Goal: Check status: Check status

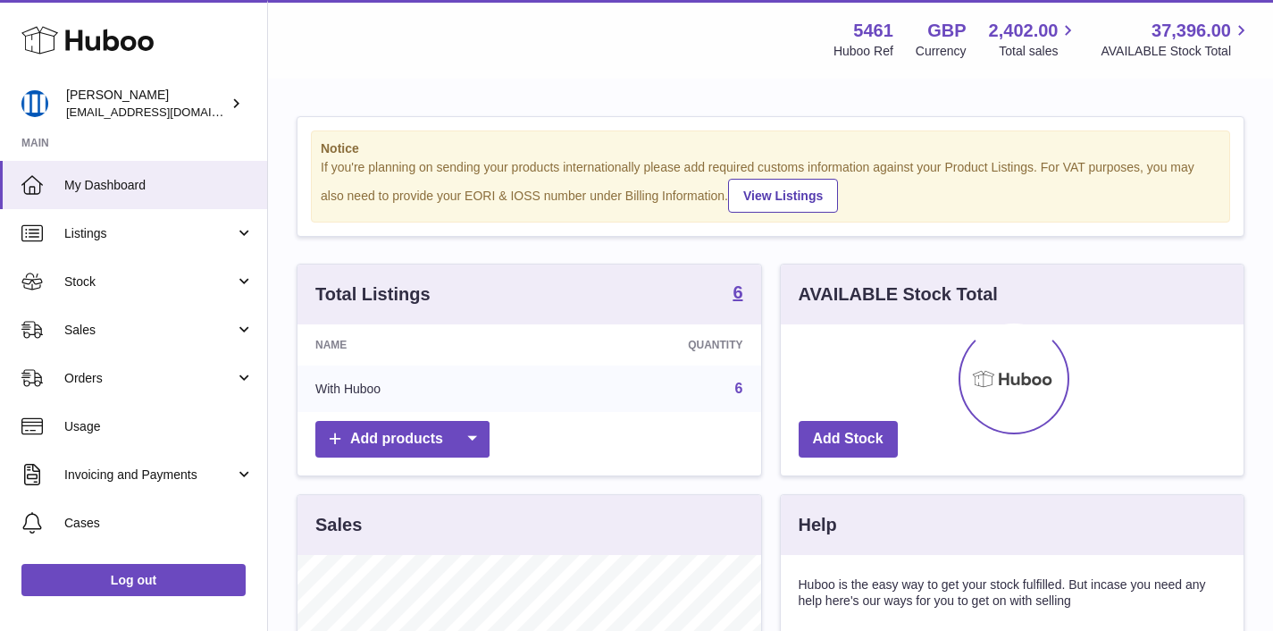
scroll to position [279, 463]
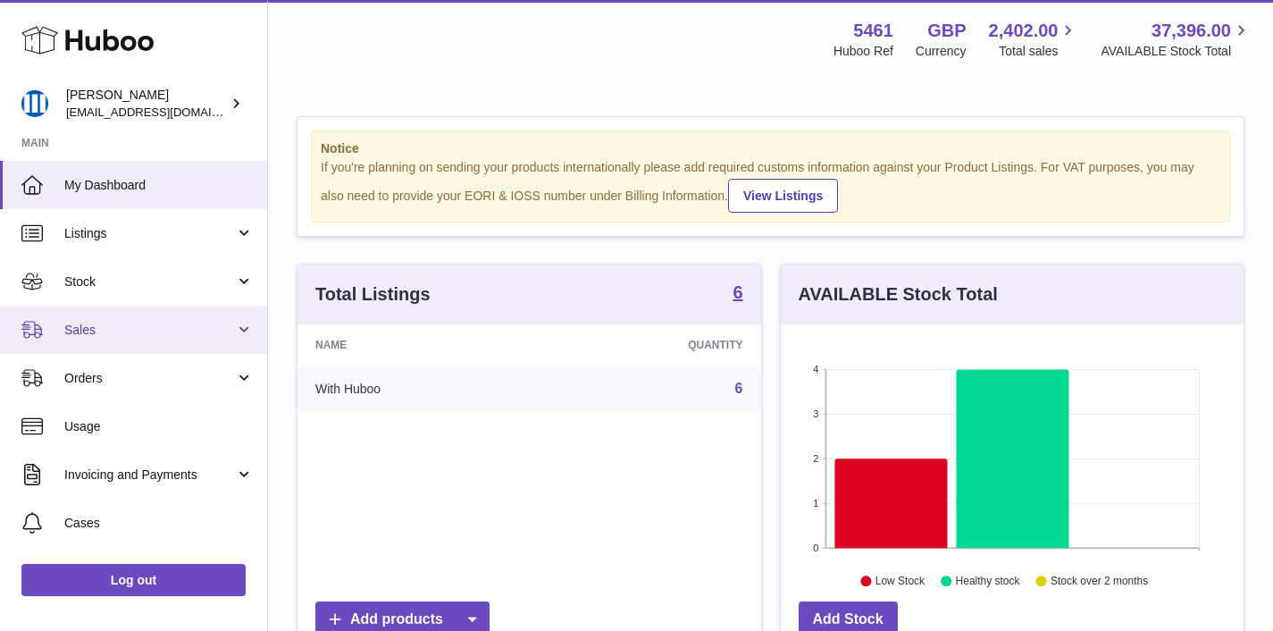
click at [106, 338] on span "Sales" at bounding box center [149, 330] width 171 height 17
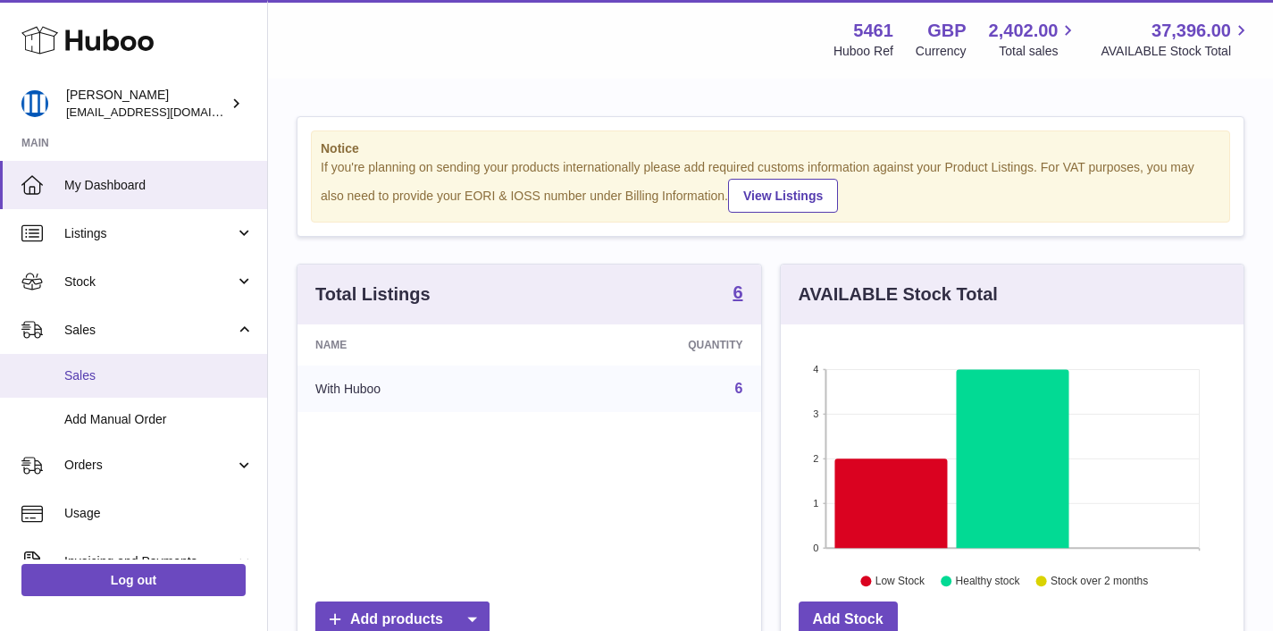
click at [105, 371] on span "Sales" at bounding box center [158, 375] width 189 height 17
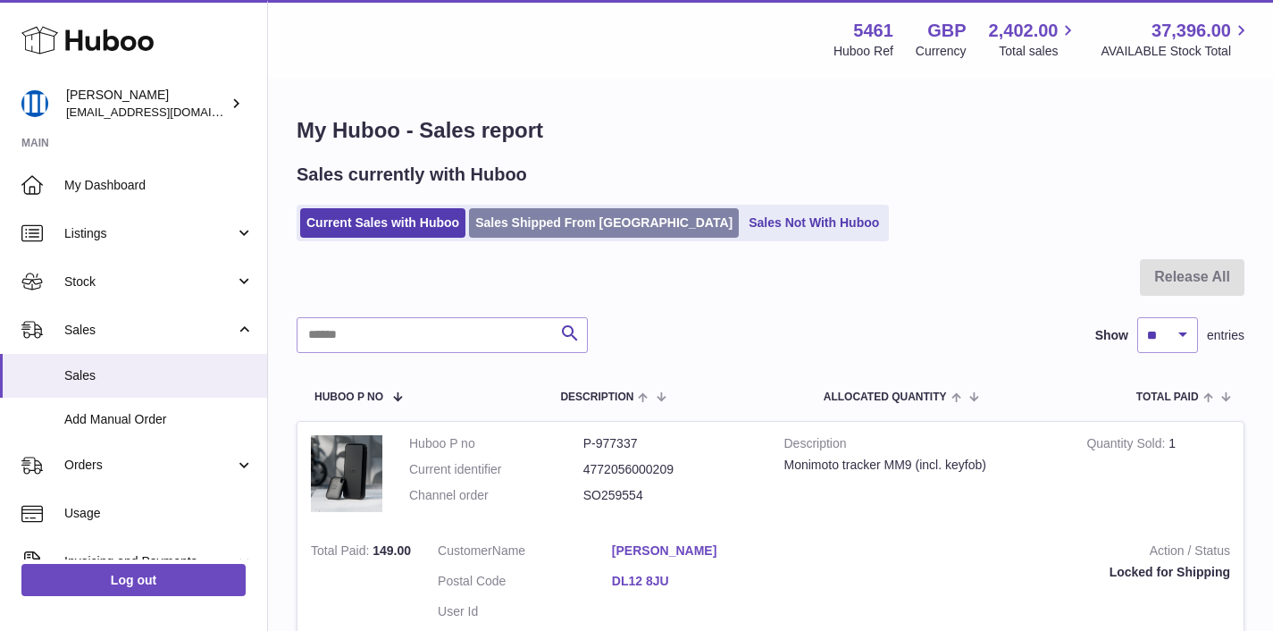
click at [523, 229] on link "Sales Shipped From [GEOGRAPHIC_DATA]" at bounding box center [604, 222] width 270 height 29
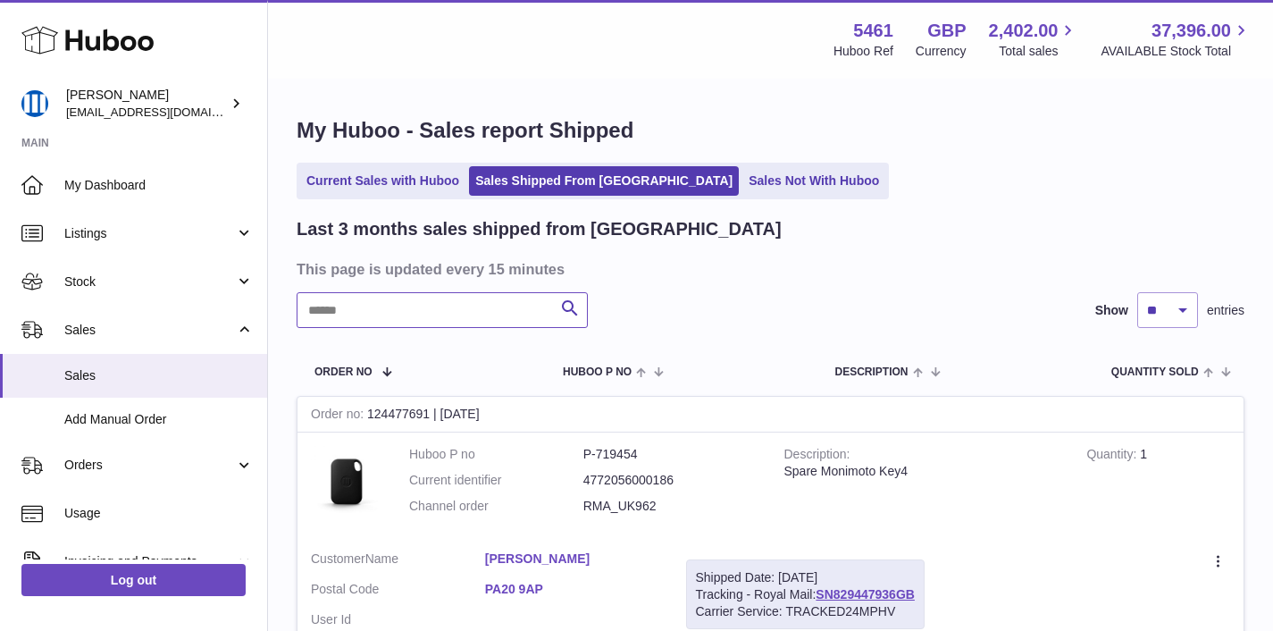
click at [472, 314] on input "text" at bounding box center [442, 310] width 291 height 36
paste input "**********"
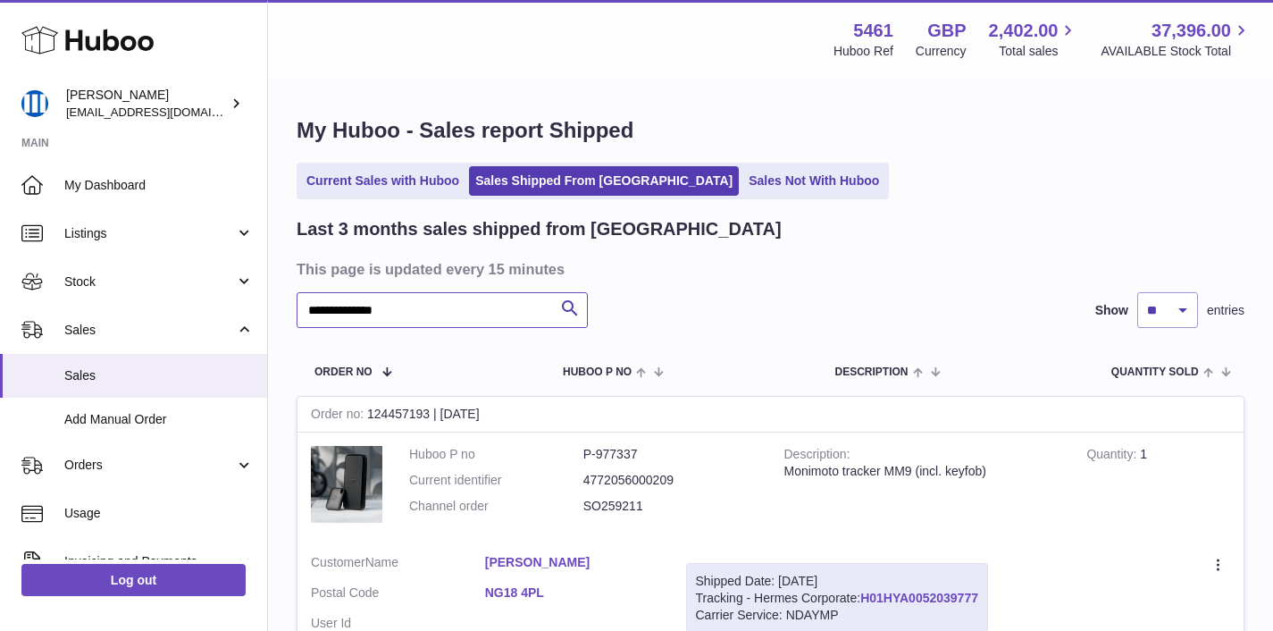
type input "**********"
click at [919, 596] on link "H01HYA0052039777" at bounding box center [919, 597] width 118 height 14
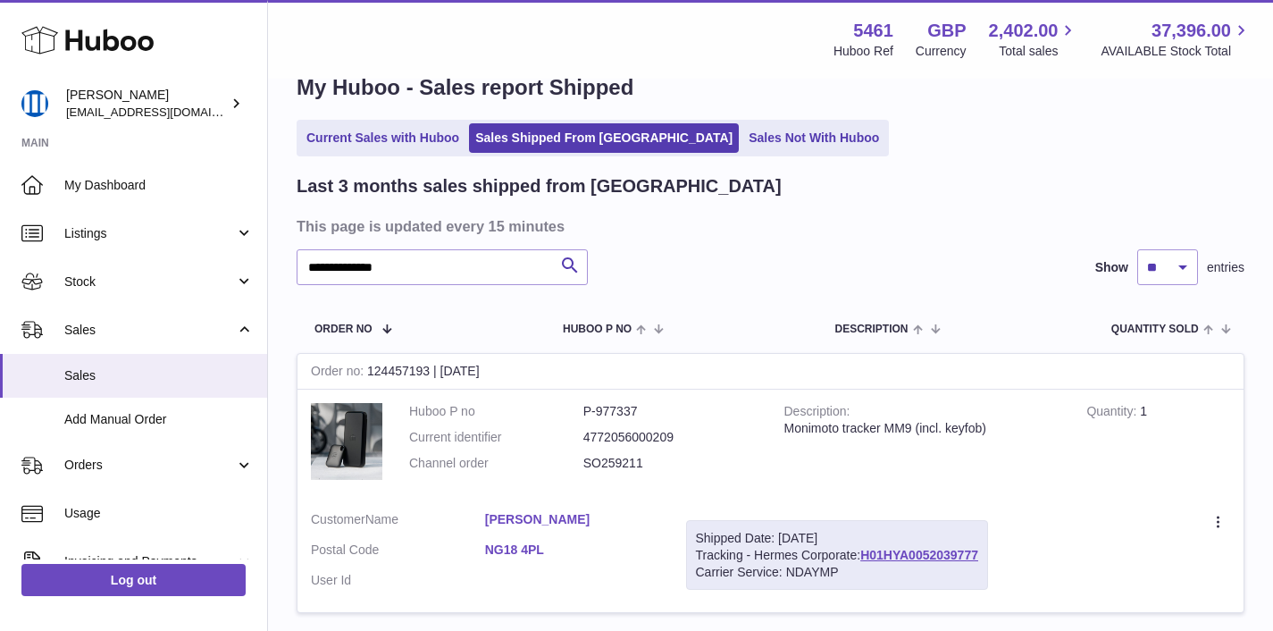
scroll to position [35, 0]
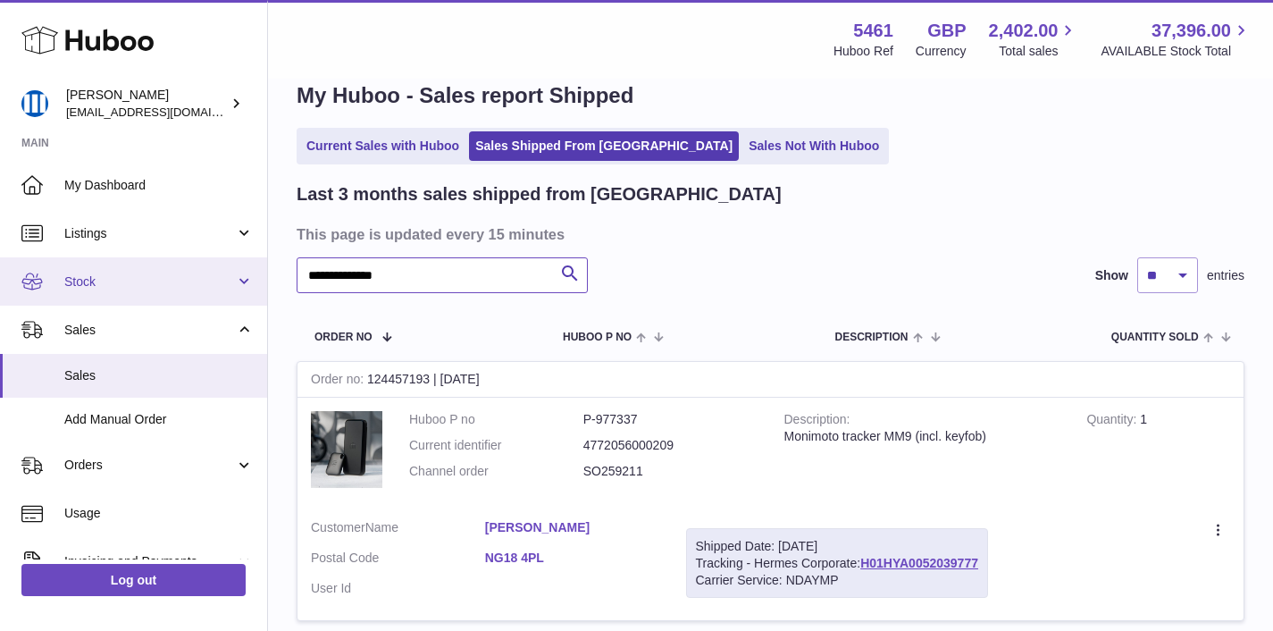
drag, startPoint x: 464, startPoint y: 273, endPoint x: 0, endPoint y: 270, distance: 463.6
click at [0, 270] on div "Huboo OKSANA SIDLAUSKIENE oksana@monimoto.com Main My Dashboard Listings Not wi…" at bounding box center [636, 374] width 1273 height 818
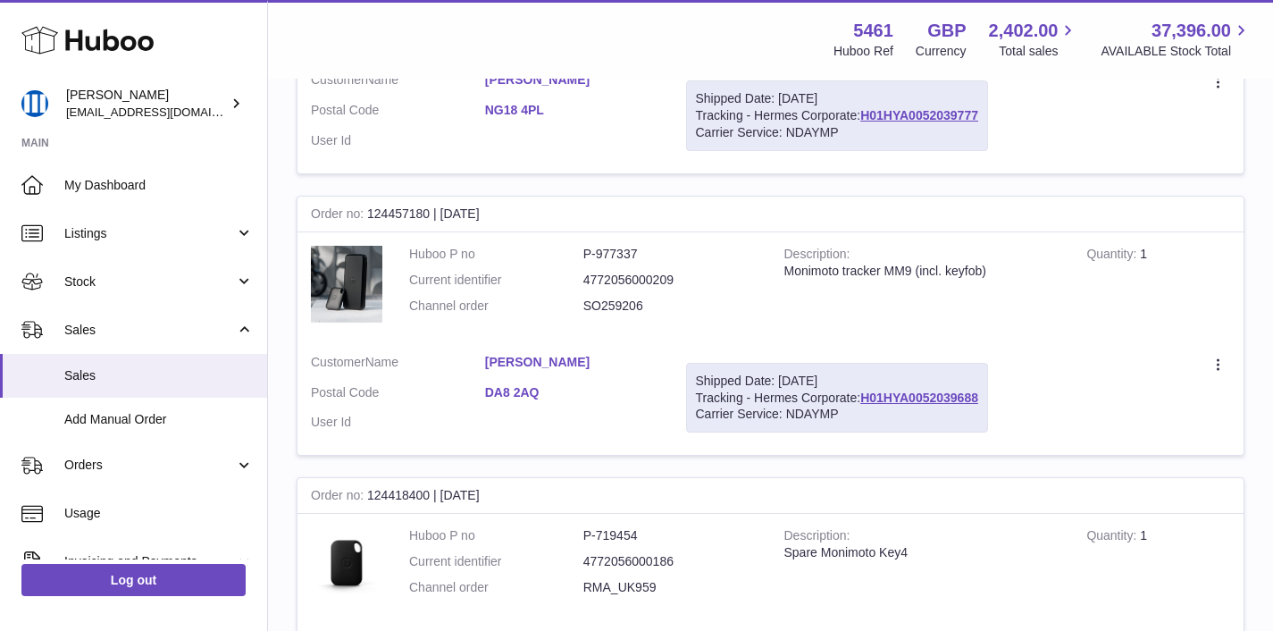
scroll to position [1066, 0]
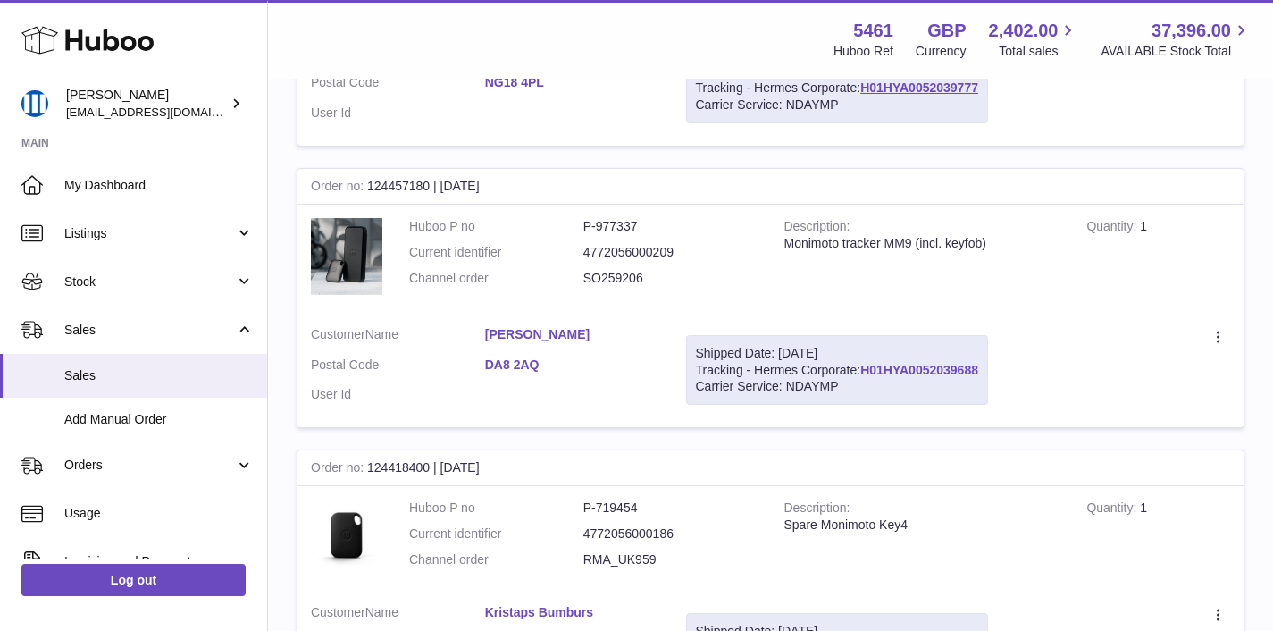
click at [906, 369] on link "H01HYA0052039688" at bounding box center [919, 370] width 118 height 14
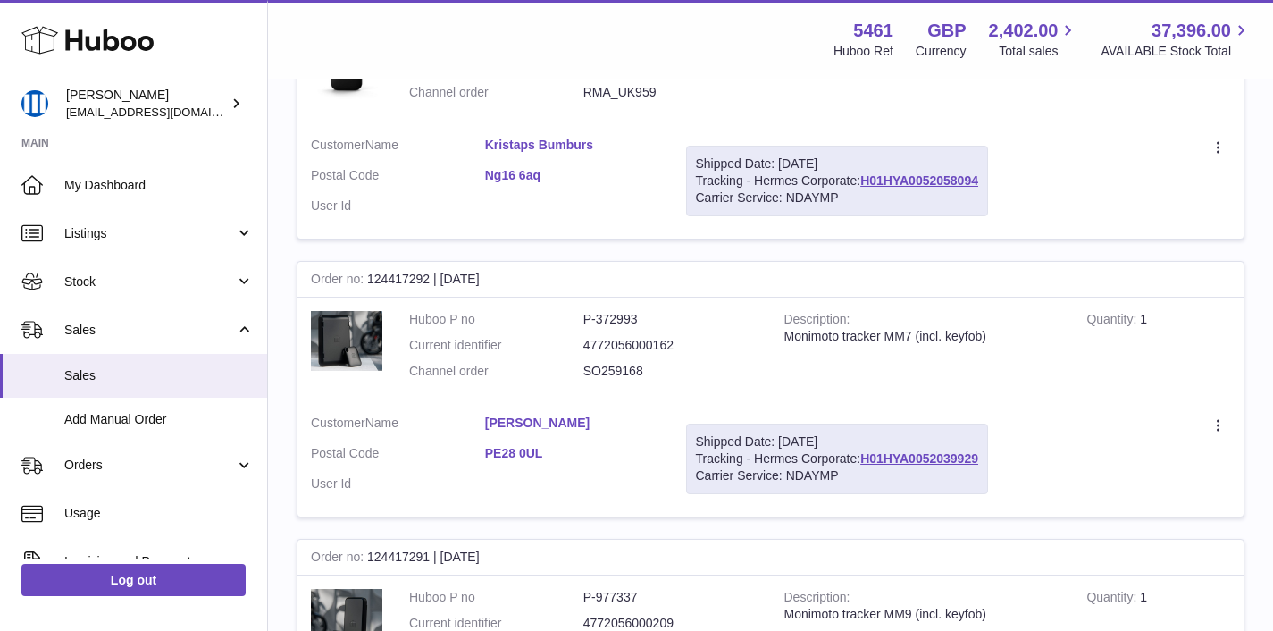
scroll to position [1579, 0]
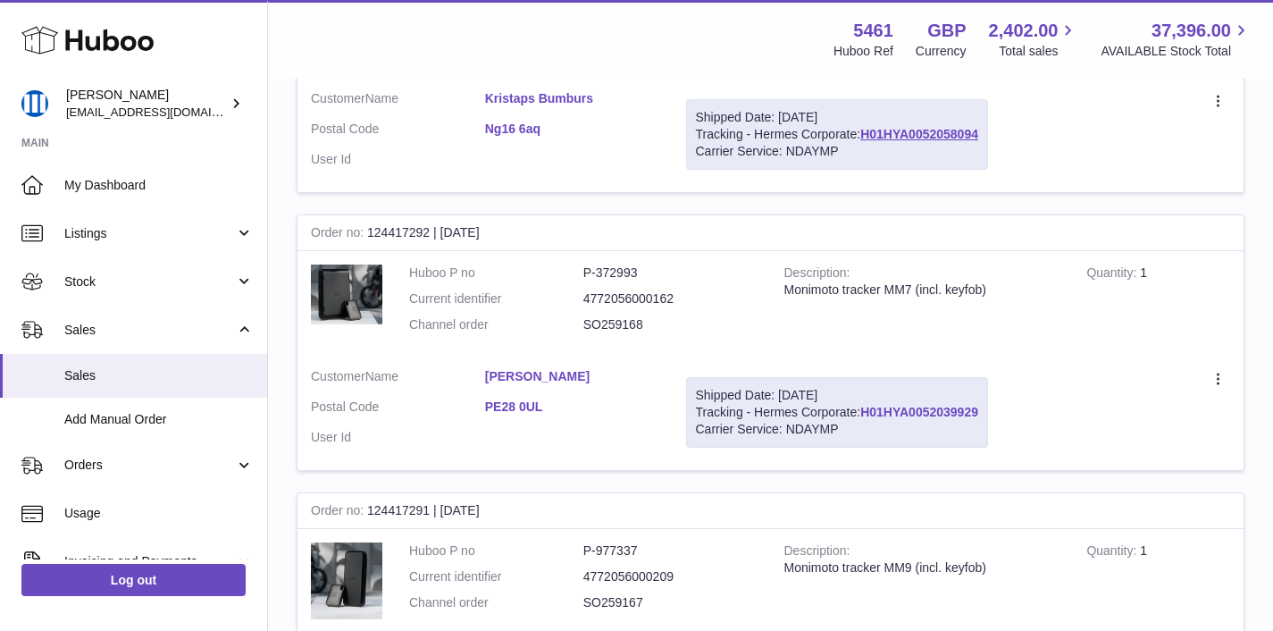
click at [887, 415] on link "H01HYA0052039929" at bounding box center [919, 412] width 118 height 14
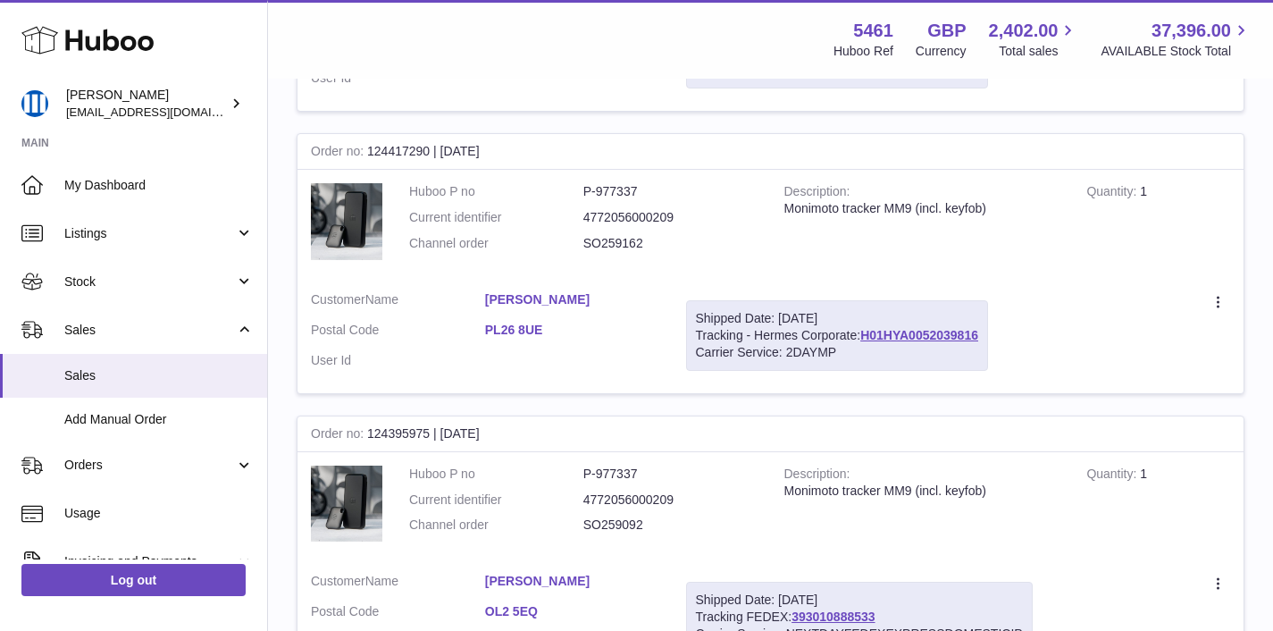
scroll to position [2225, 0]
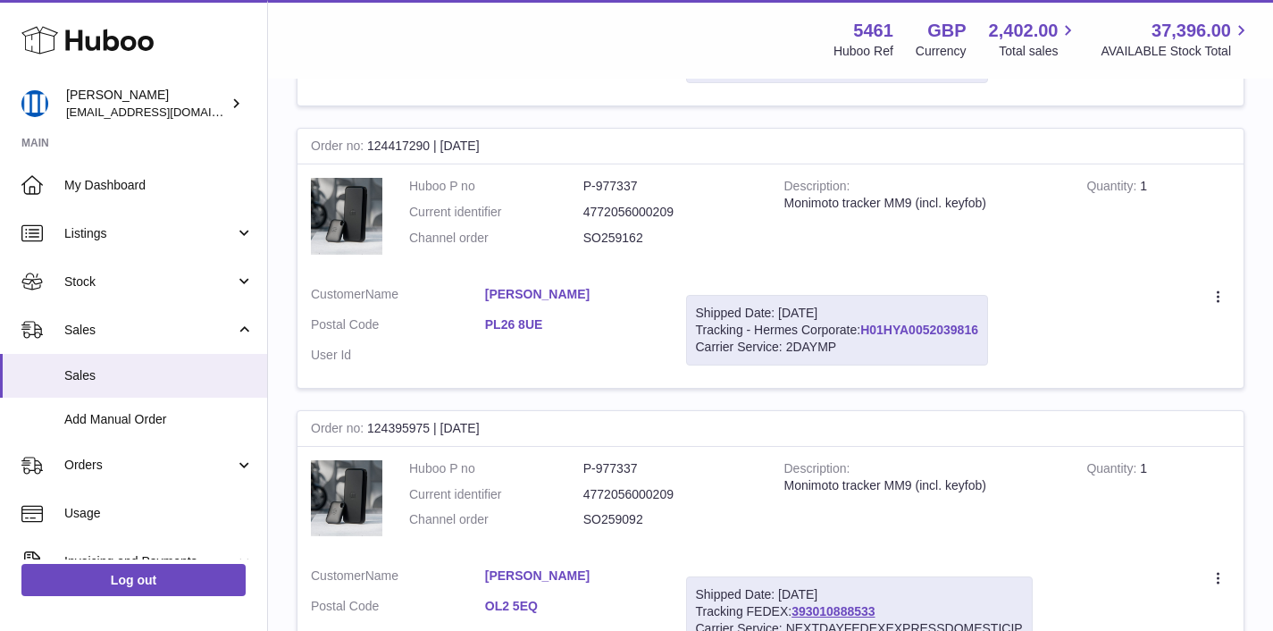
click at [902, 333] on link "H01HYA0052039816" at bounding box center [919, 329] width 118 height 14
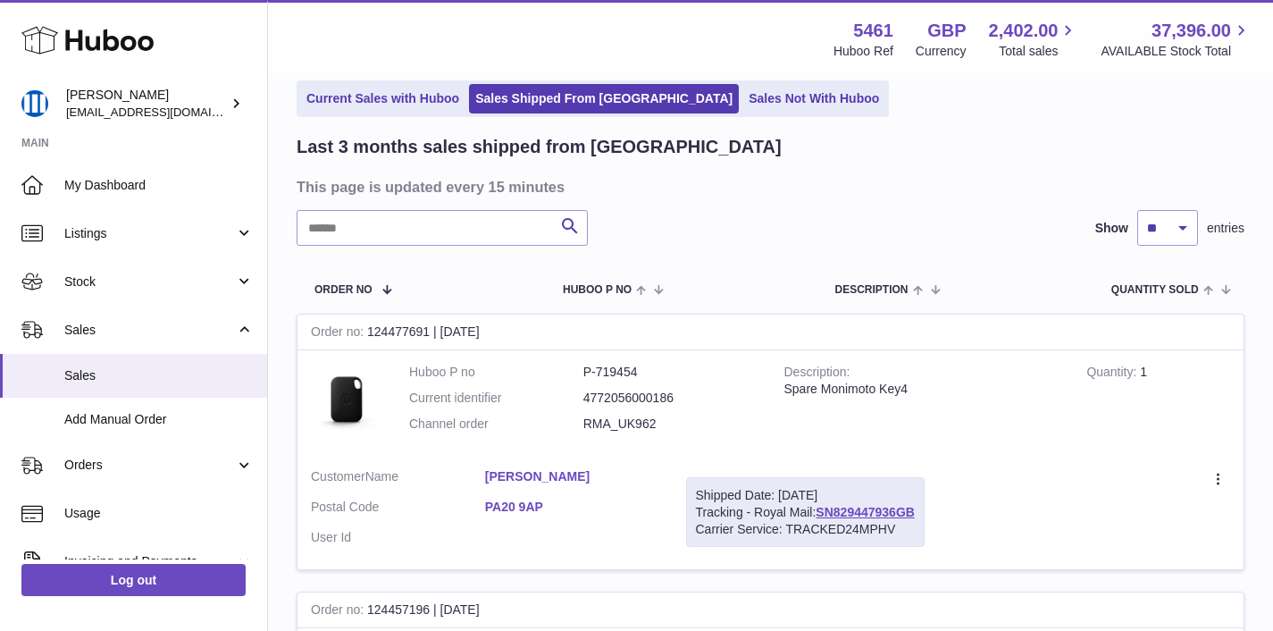
scroll to position [107, 0]
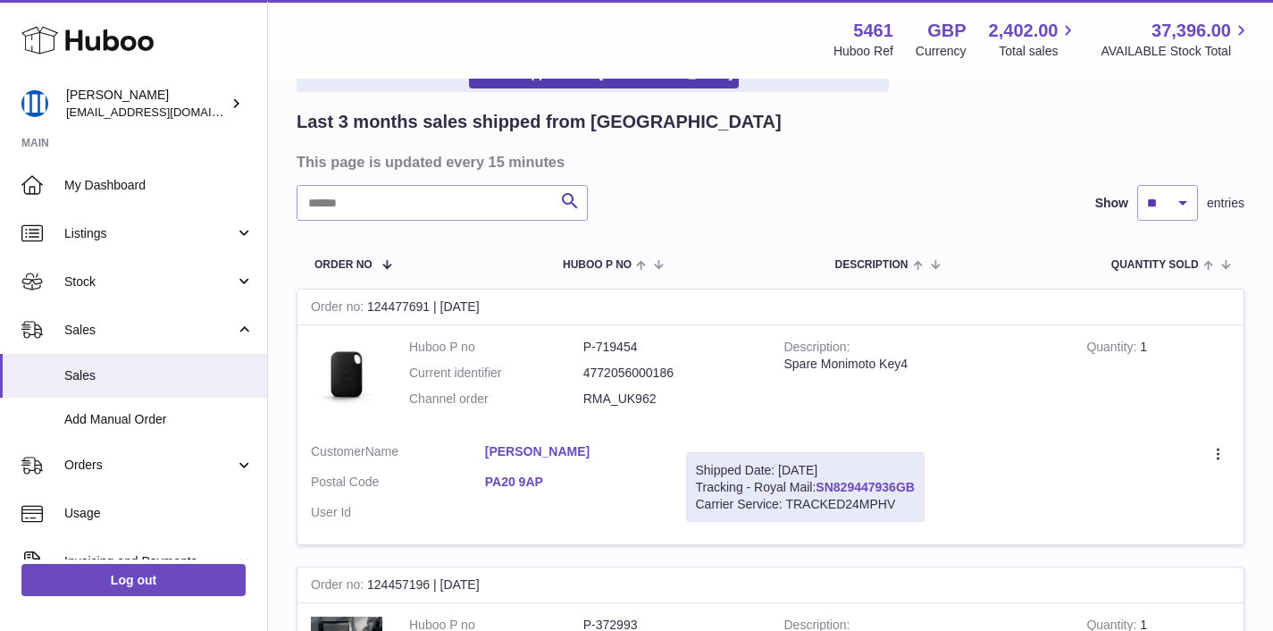
click at [841, 485] on link "SN829447936GB" at bounding box center [864, 487] width 99 height 14
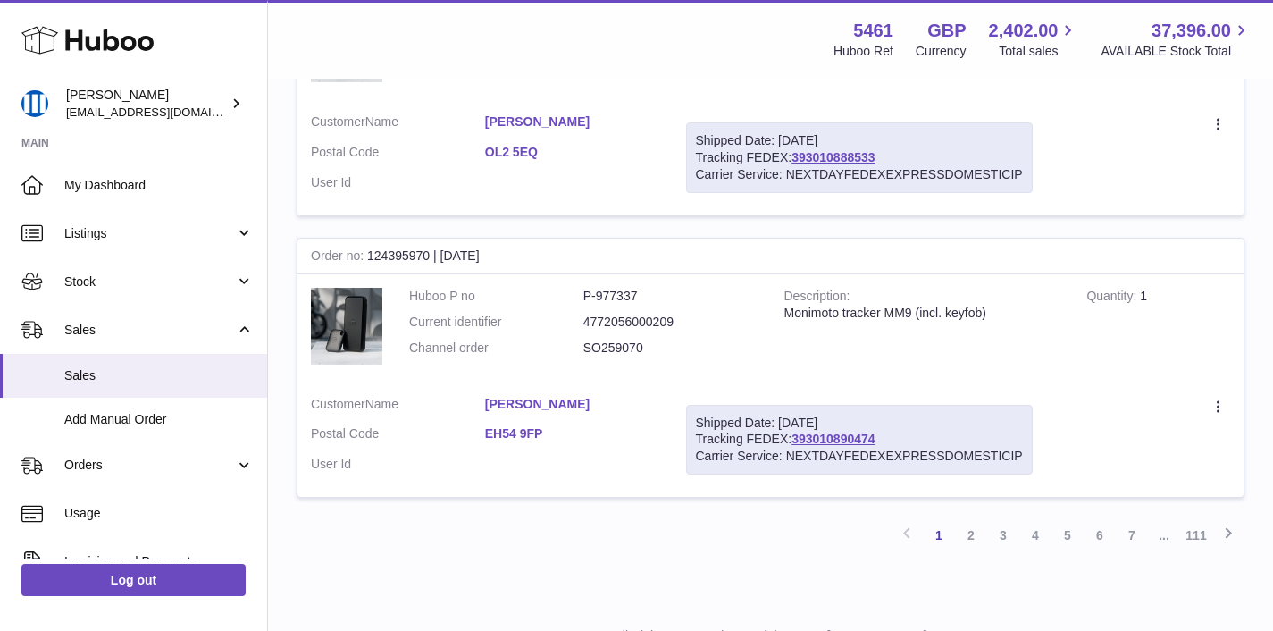
scroll to position [2714, 0]
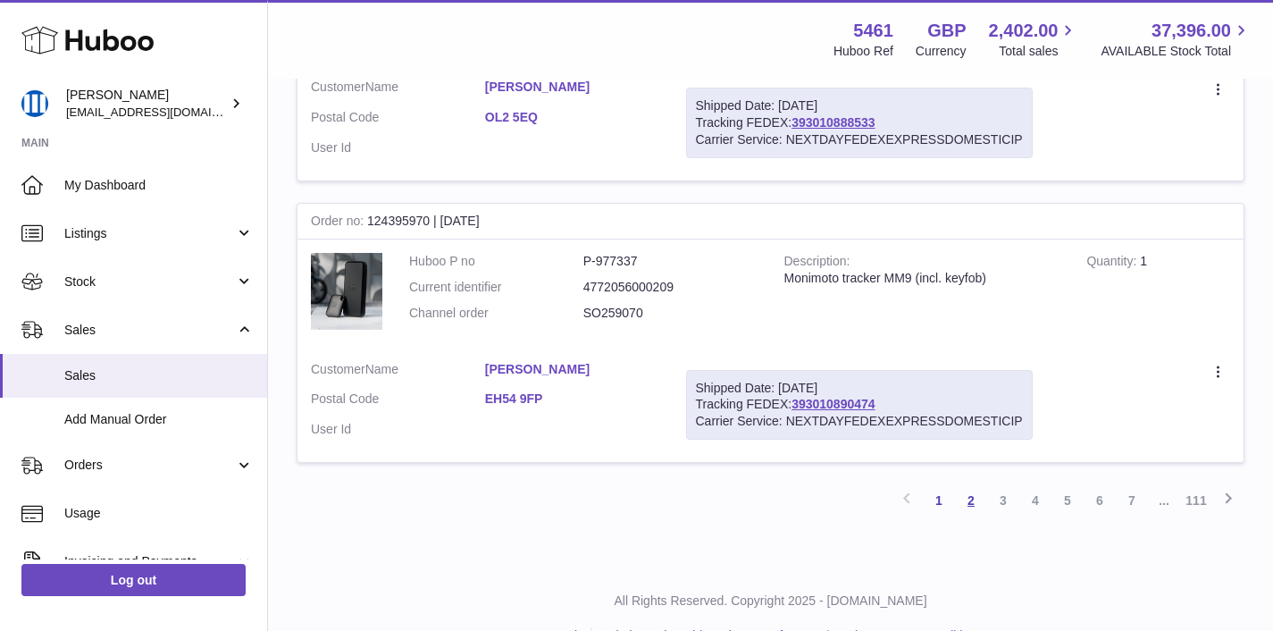
click at [976, 506] on link "2" at bounding box center [971, 500] width 32 height 32
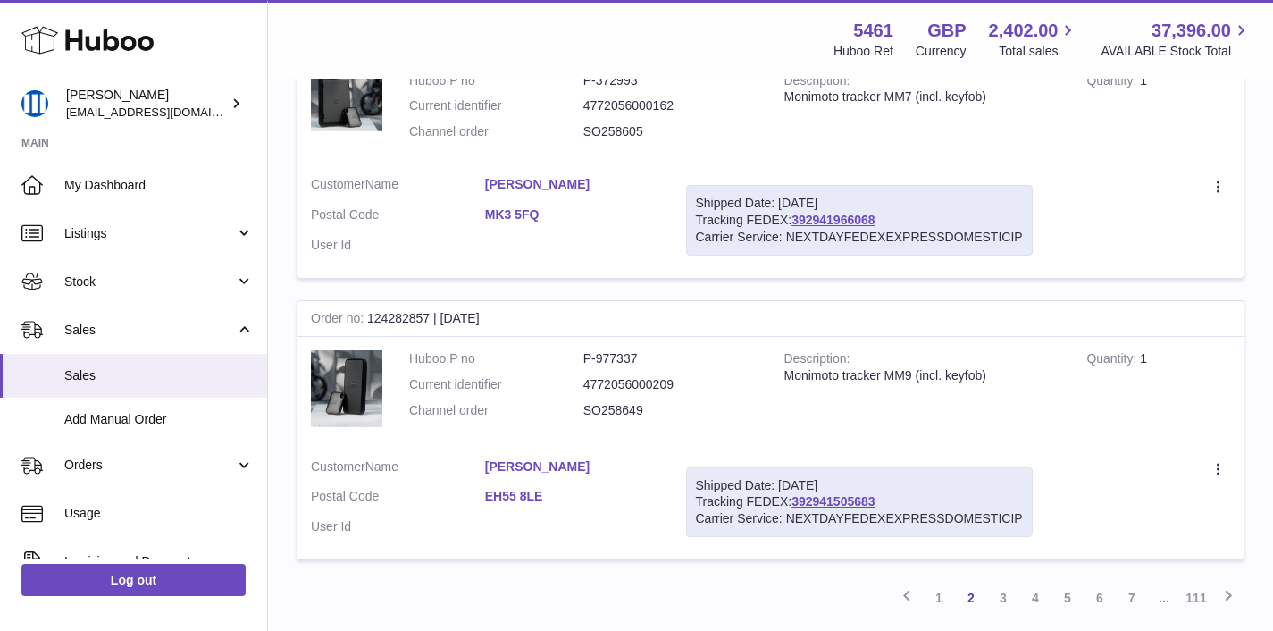
scroll to position [2754, 0]
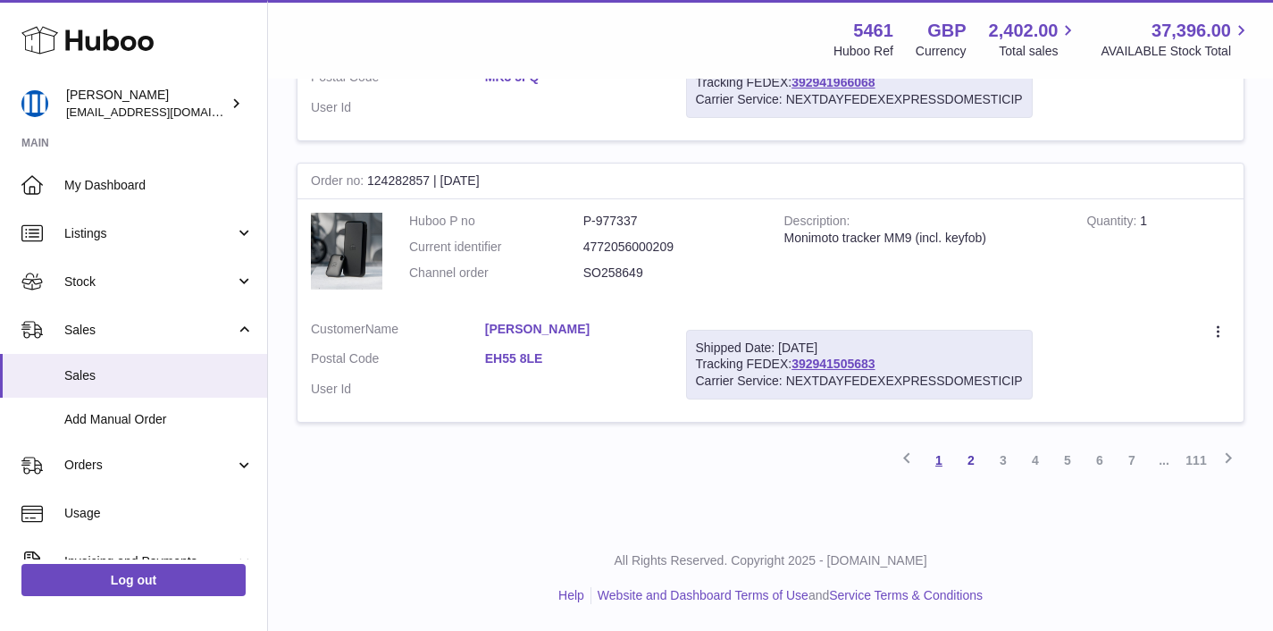
click at [940, 462] on link "1" at bounding box center [939, 460] width 32 height 32
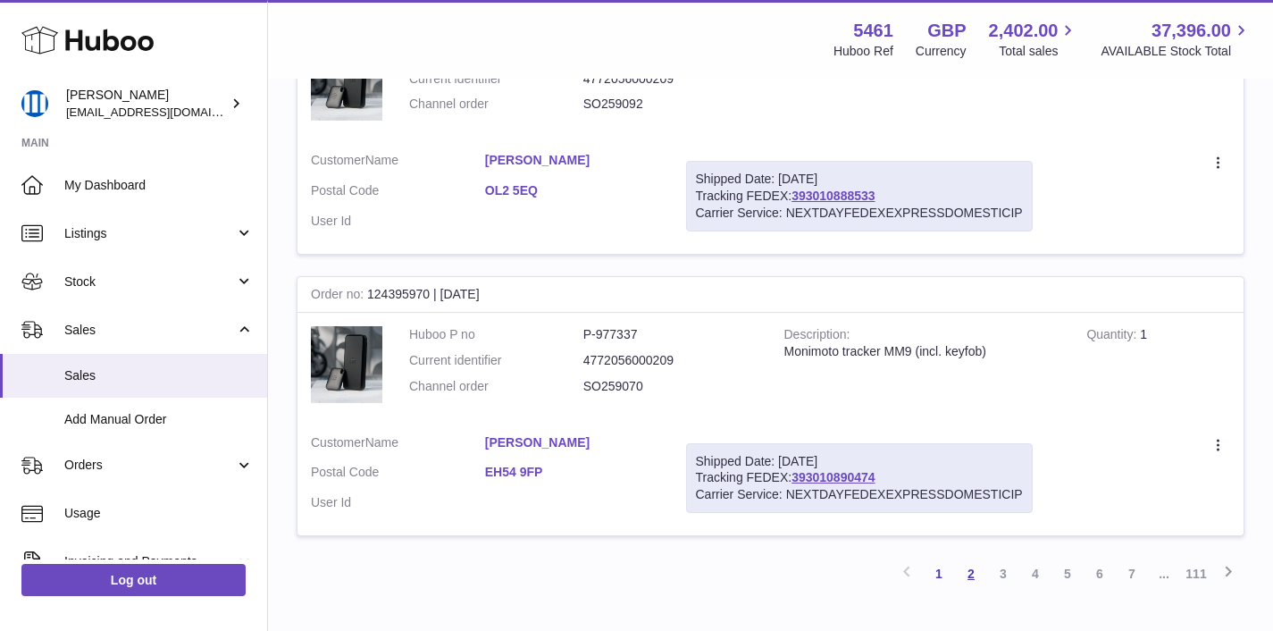
scroll to position [2641, 0]
click at [1037, 573] on link "4" at bounding box center [1035, 572] width 32 height 32
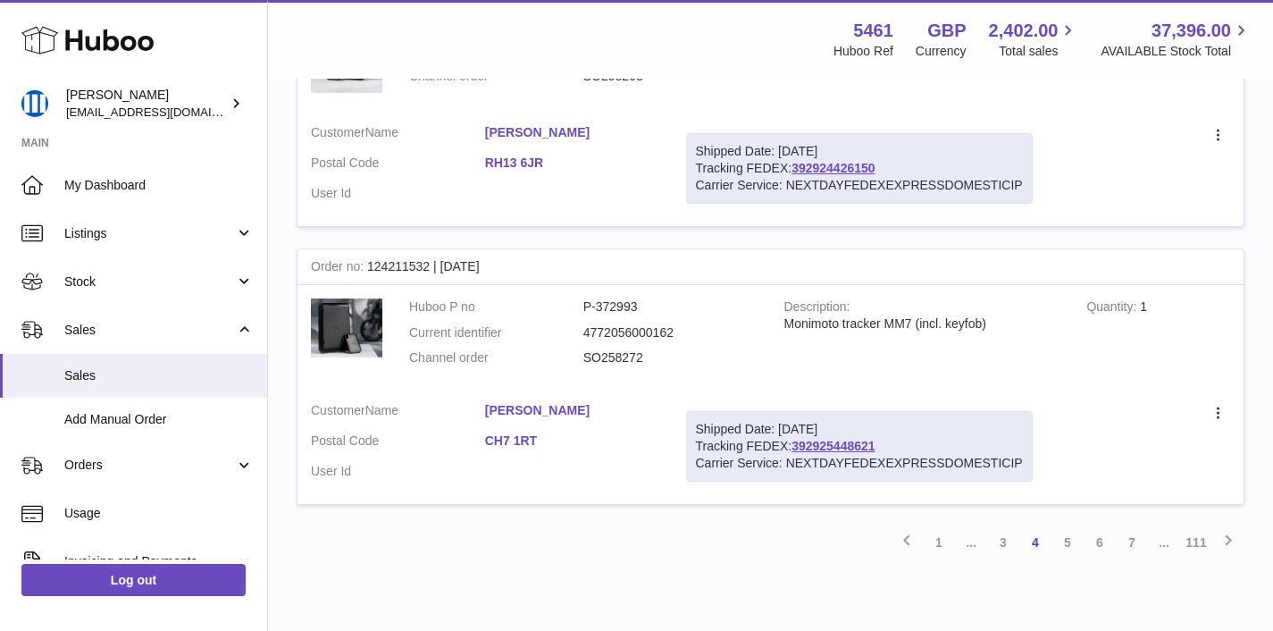
scroll to position [2764, 0]
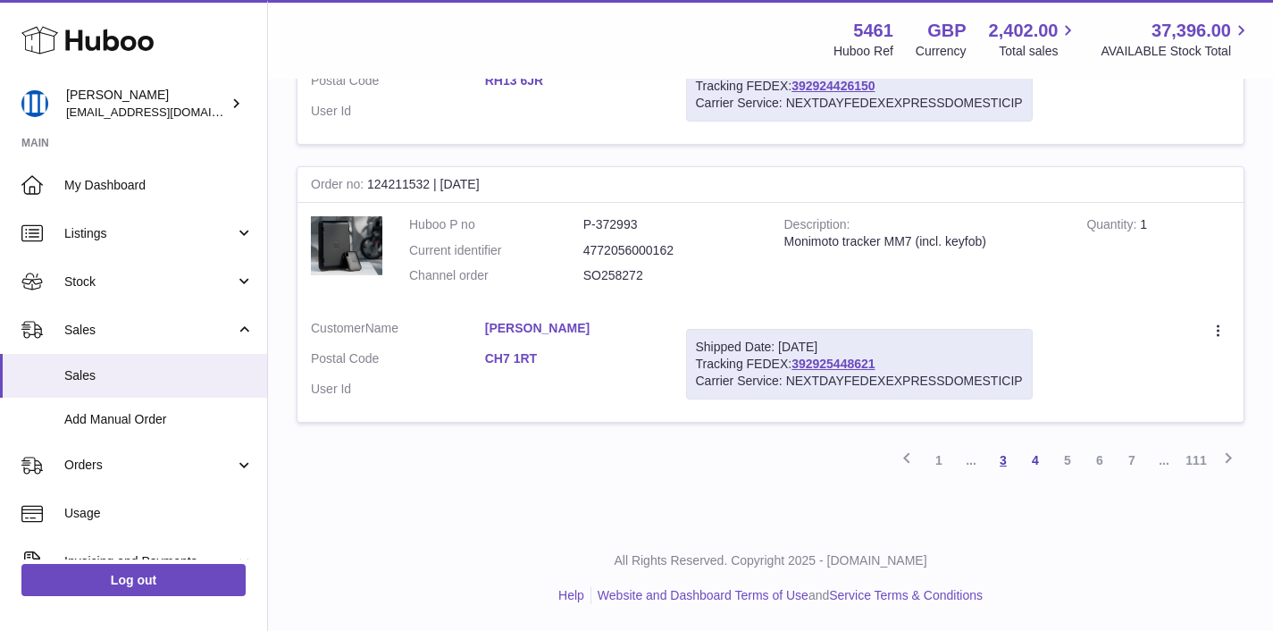
click at [1008, 461] on link "3" at bounding box center [1003, 460] width 32 height 32
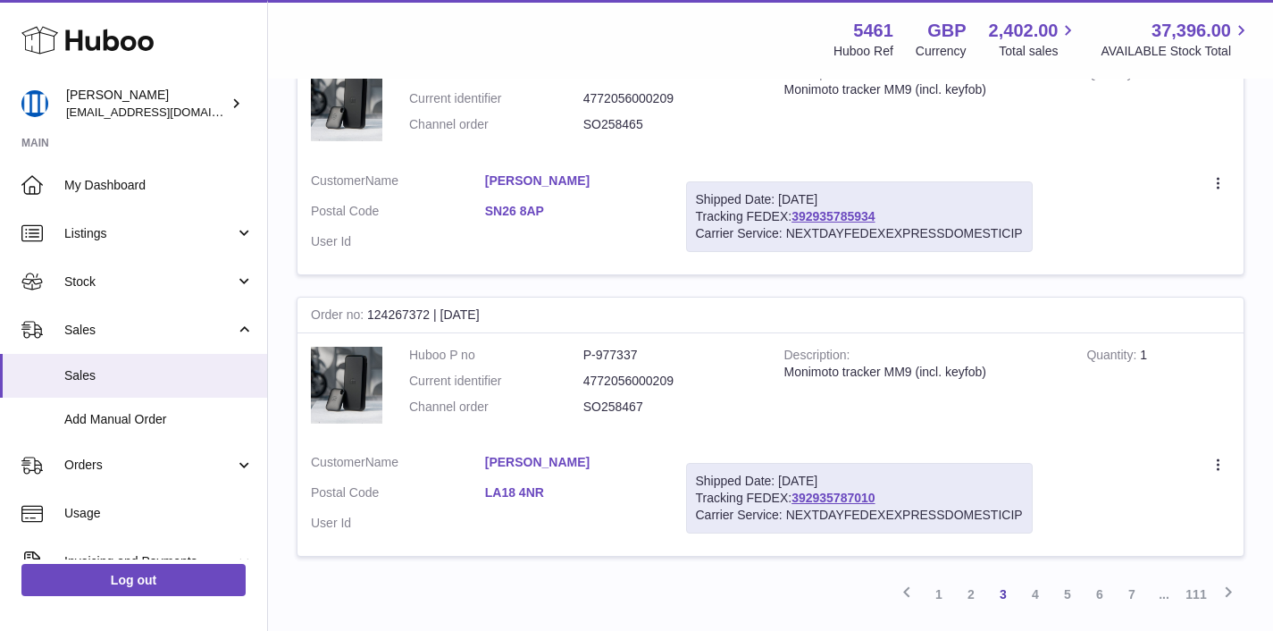
scroll to position [2761, 0]
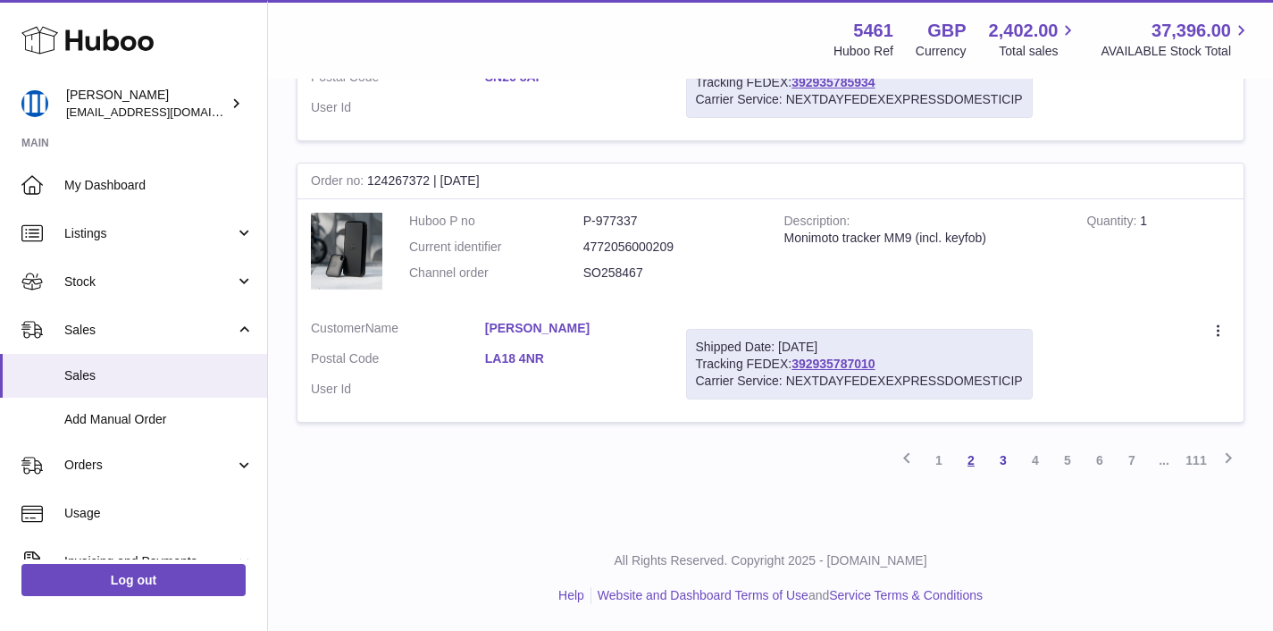
click at [975, 458] on link "2" at bounding box center [971, 460] width 32 height 32
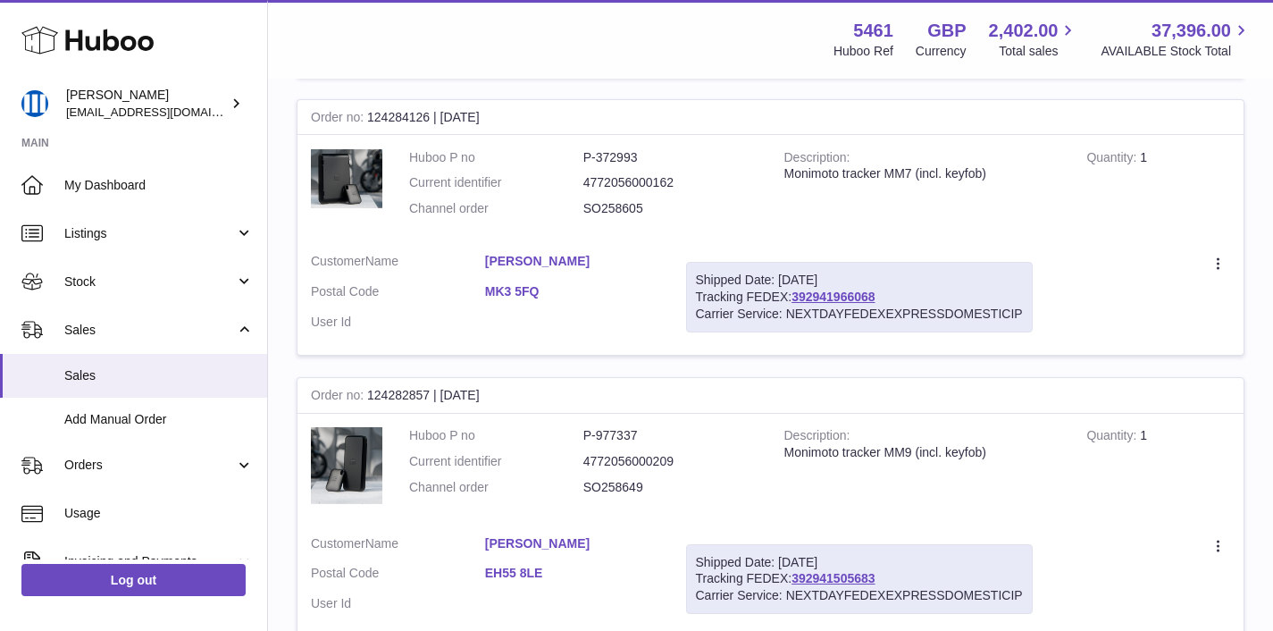
scroll to position [2754, 0]
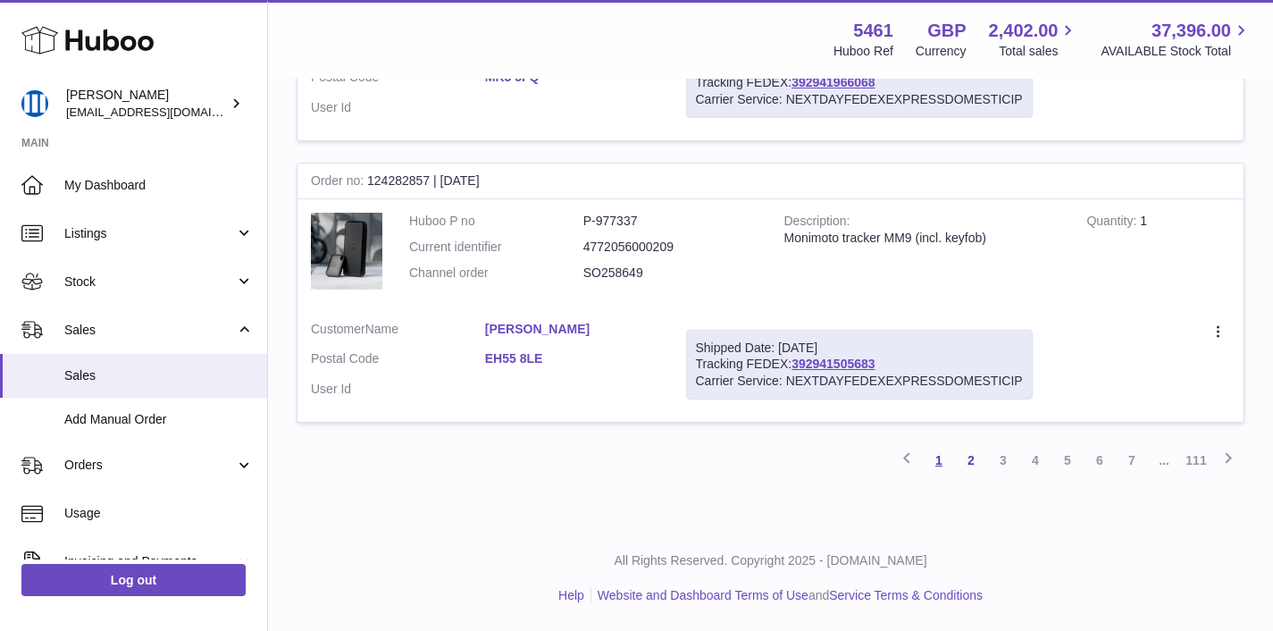
click at [935, 461] on link "1" at bounding box center [939, 460] width 32 height 32
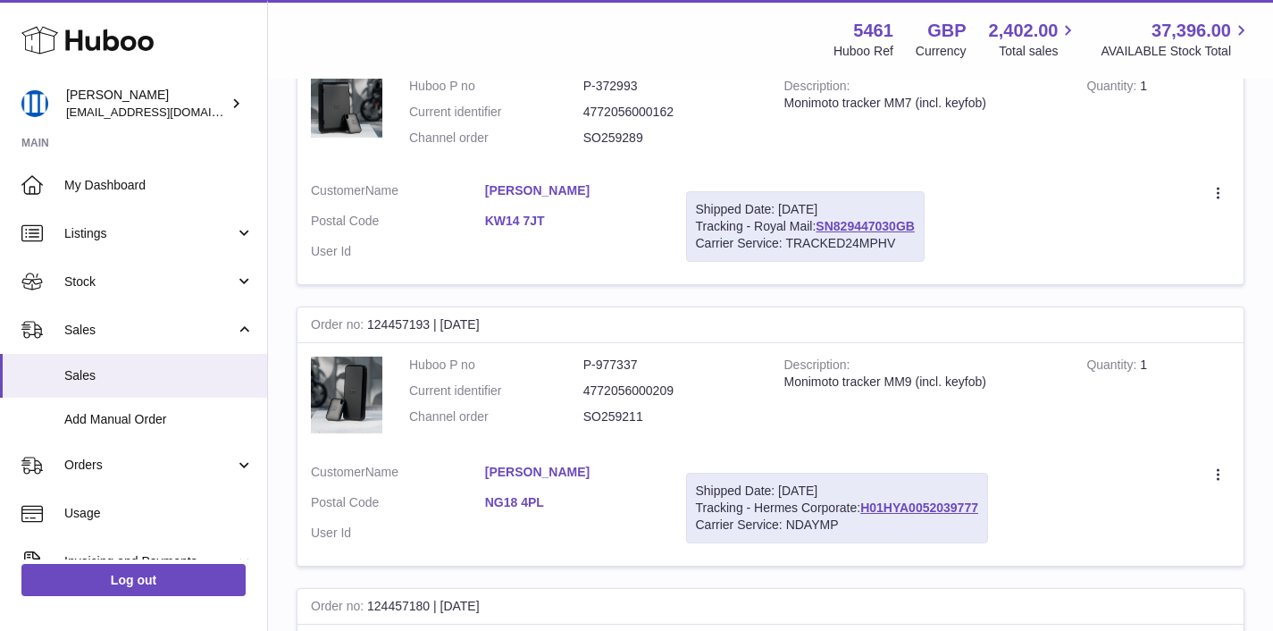
scroll to position [642, 0]
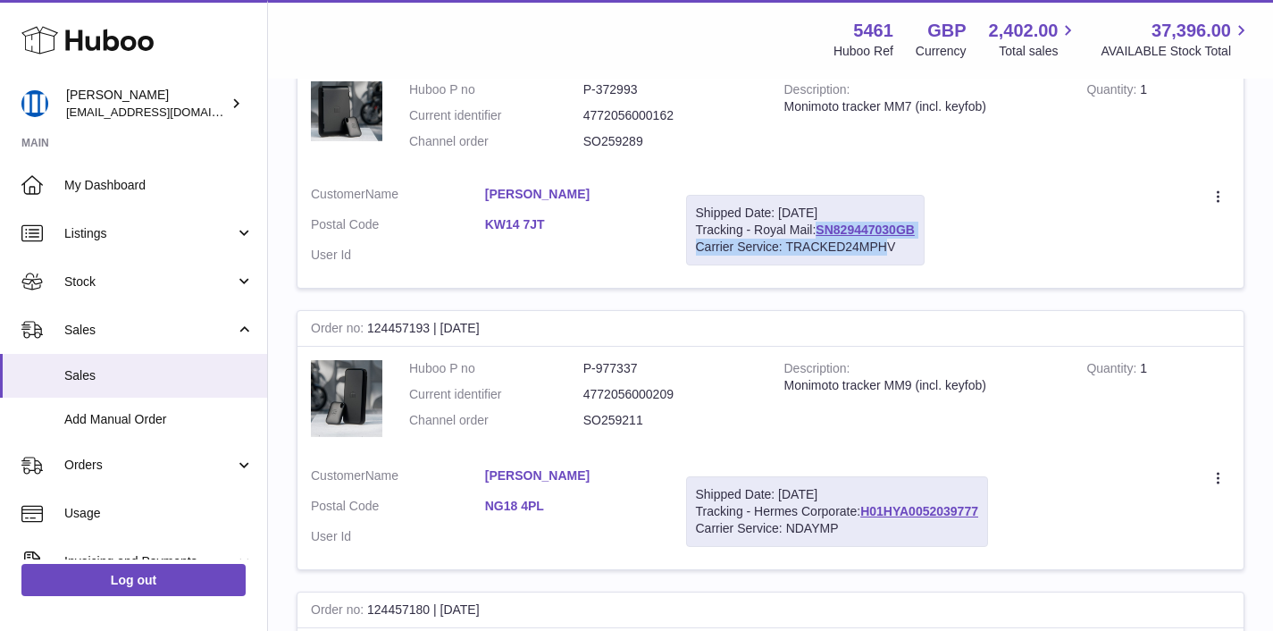
drag, startPoint x: 698, startPoint y: 231, endPoint x: 884, endPoint y: 244, distance: 187.1
click at [884, 244] on div "Shipped Date: 11th Sep 2025 Tracking - Royal Mail: SN829447030GB Carrier Servic…" at bounding box center [805, 230] width 238 height 71
copy div "Tracking - Royal Mail: SN829447030GB Carrier Service: TRACKED24MPH"
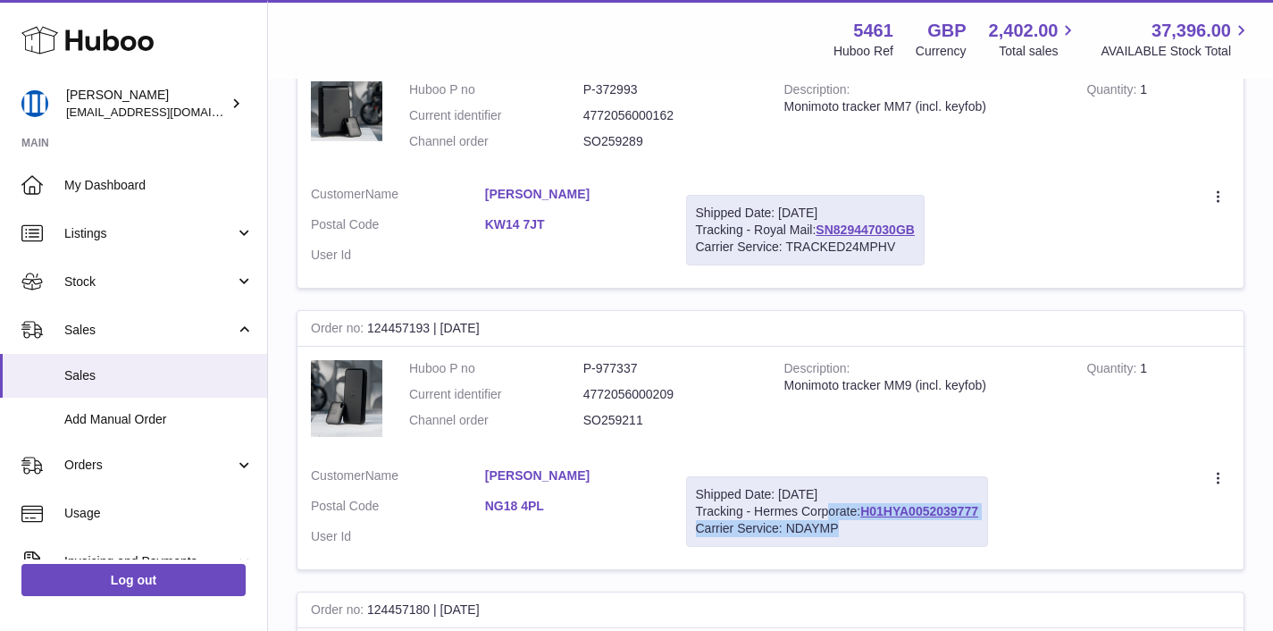
drag, startPoint x: 697, startPoint y: 506, endPoint x: 844, endPoint y: 527, distance: 148.8
click at [844, 527] on div "Shipped Date: 11th Sep 2025 Tracking - Hermes Corporate: H01HYA0052039777 Carri…" at bounding box center [837, 511] width 302 height 71
copy div "Tracking - Hermes Corporate: H01HYA0052039777 Carrier Service: NDAYMP"
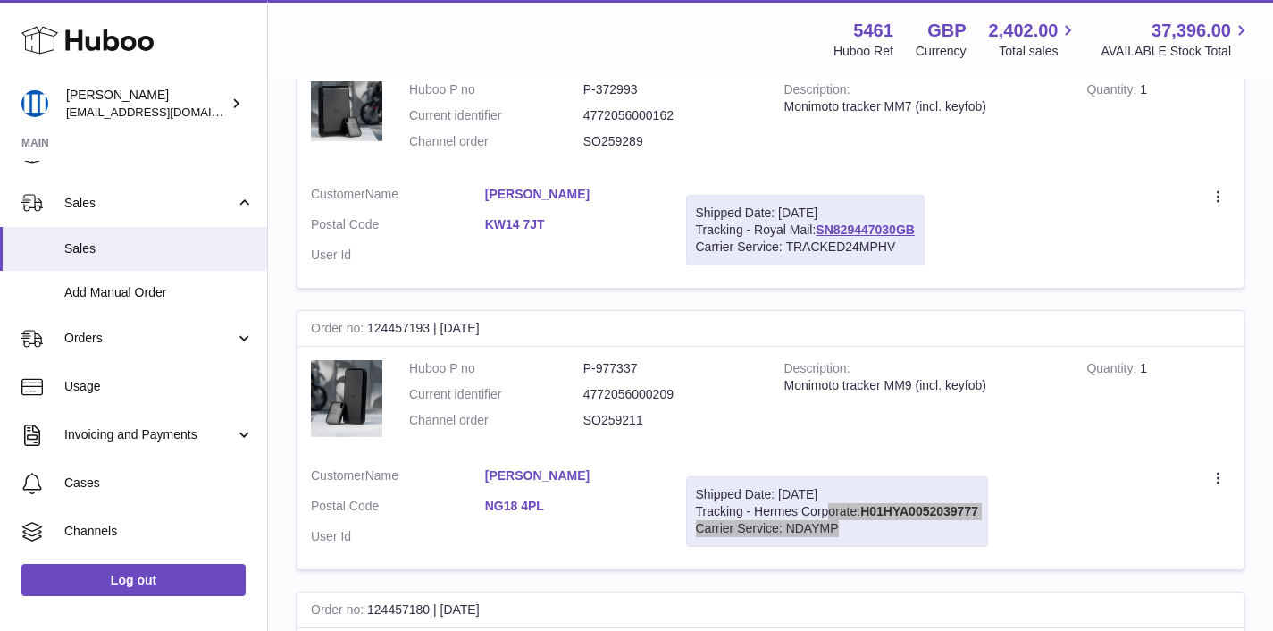
scroll to position [220, 0]
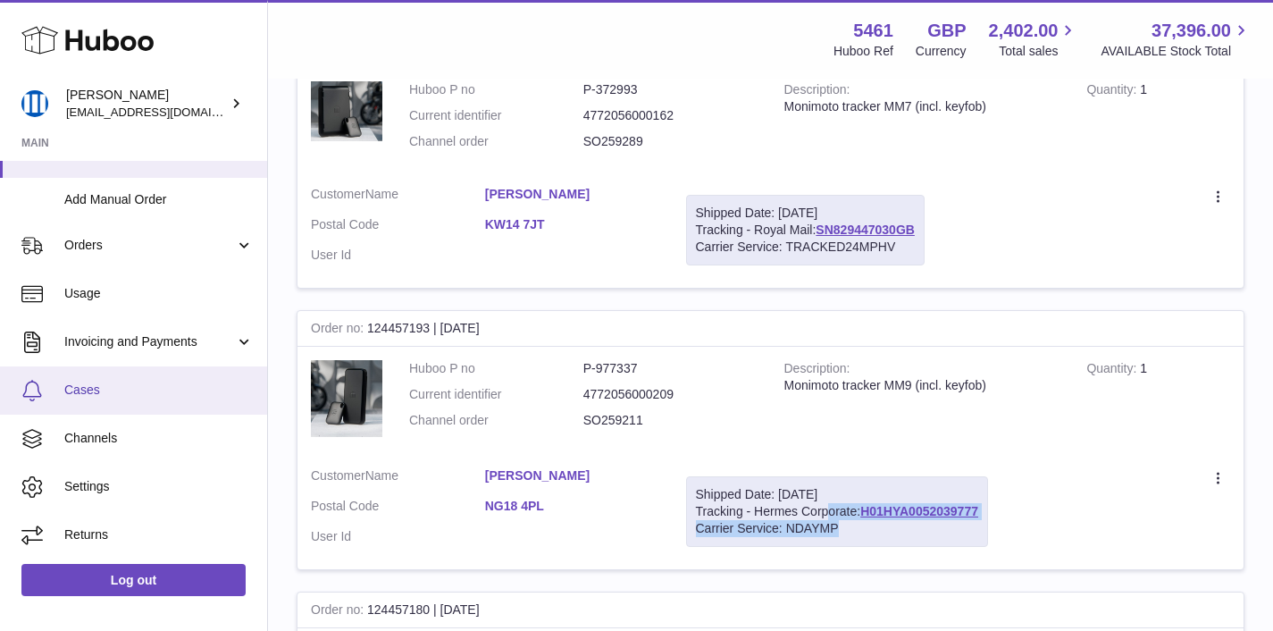
click at [105, 402] on link "Cases" at bounding box center [133, 390] width 267 height 48
click at [149, 381] on span "Cases" at bounding box center [158, 389] width 189 height 17
click at [150, 386] on span "Cases" at bounding box center [158, 389] width 189 height 17
